Goal: Download file/media

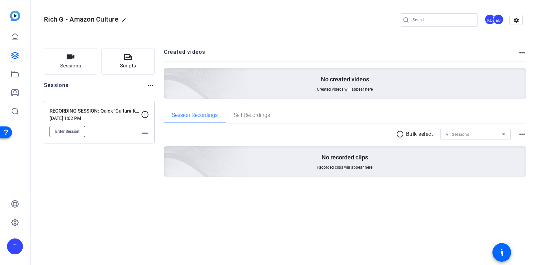
click at [74, 131] on span "Enter Session" at bounding box center [67, 131] width 24 height 5
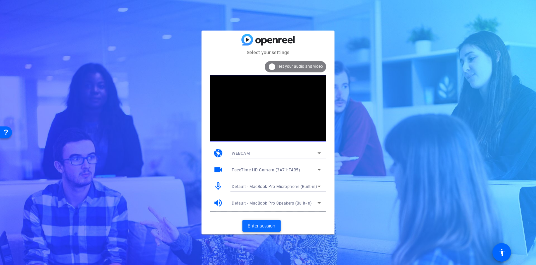
click at [265, 220] on span at bounding box center [261, 226] width 38 height 16
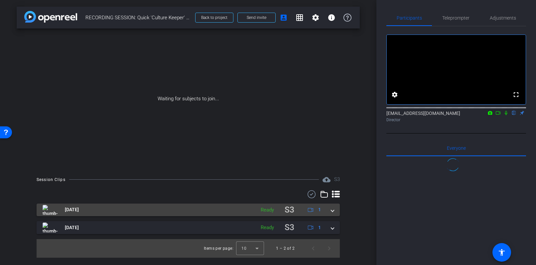
scroll to position [134, 0]
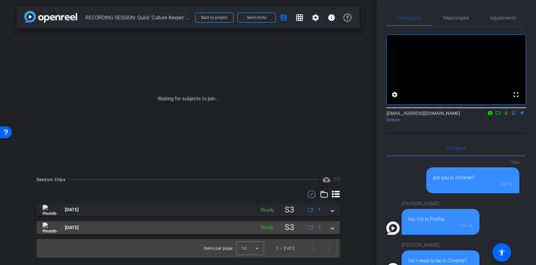
click at [145, 226] on mat-panel-title "[DATE]" at bounding box center [147, 227] width 209 height 13
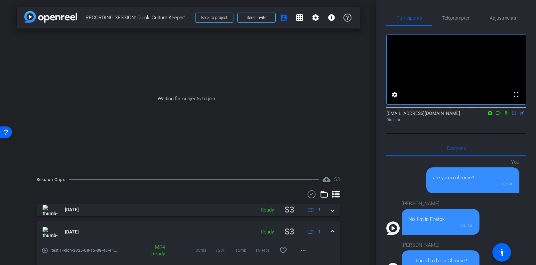
scroll to position [24, 0]
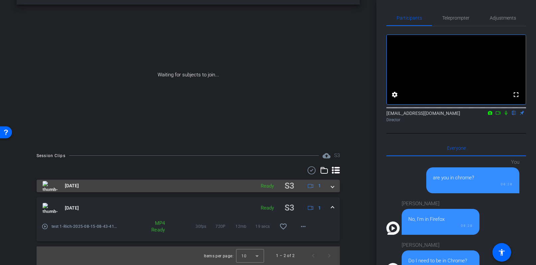
click at [225, 188] on mat-panel-title "[DATE]" at bounding box center [147, 186] width 209 height 13
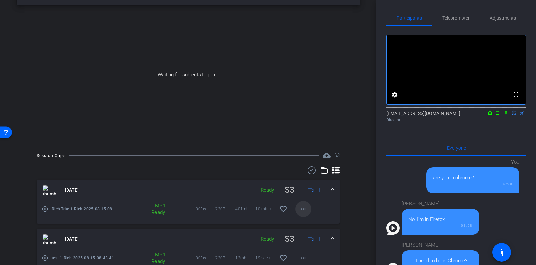
click at [304, 210] on mat-icon "more_horiz" at bounding box center [303, 209] width 8 height 8
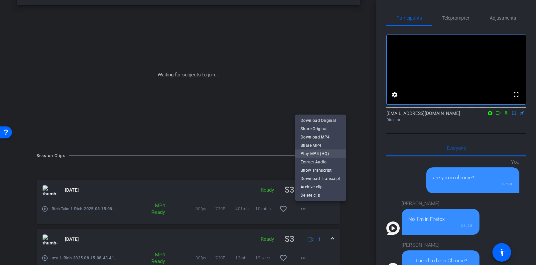
click at [318, 153] on span "Play MP4 (HQ)" at bounding box center [321, 154] width 40 height 8
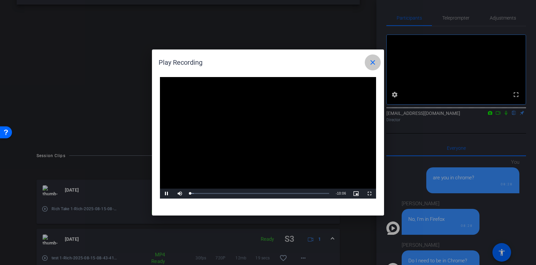
click at [372, 60] on mat-icon "close" at bounding box center [373, 63] width 8 height 8
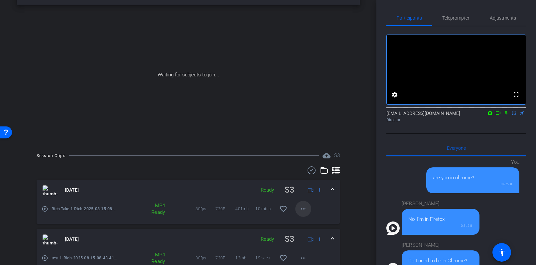
click at [303, 210] on mat-icon "more_horiz" at bounding box center [303, 209] width 8 height 8
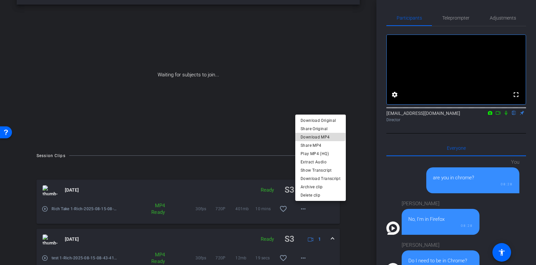
click at [320, 135] on span "Download MP4" at bounding box center [321, 137] width 40 height 8
